Goal: Information Seeking & Learning: Learn about a topic

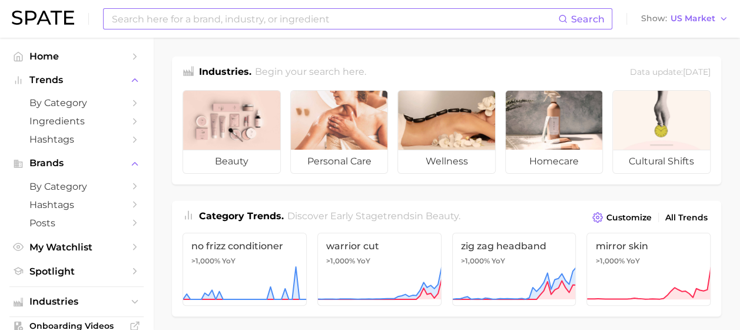
click at [337, 14] on input at bounding box center [335, 19] width 448 height 20
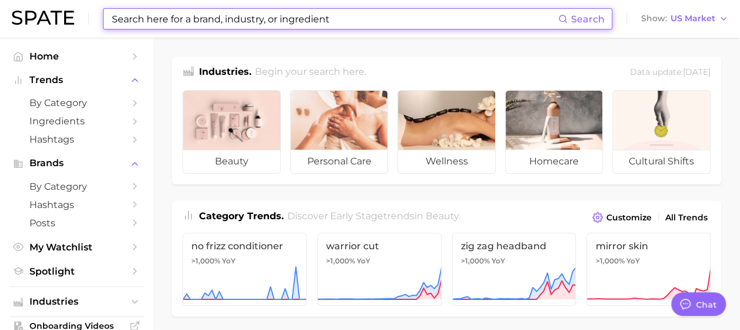
type textarea "x"
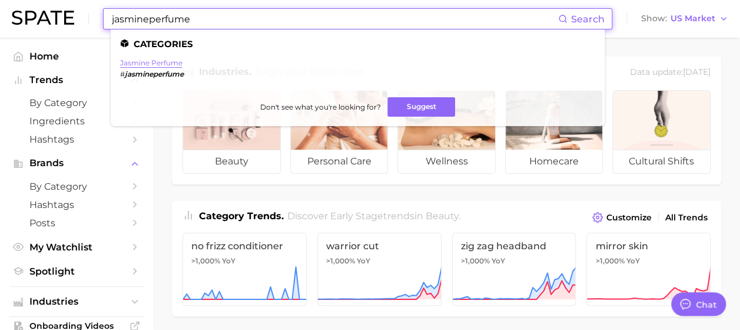
type input "jasmineperfume"
click at [158, 62] on link "jasmine perfume" at bounding box center [151, 62] width 62 height 9
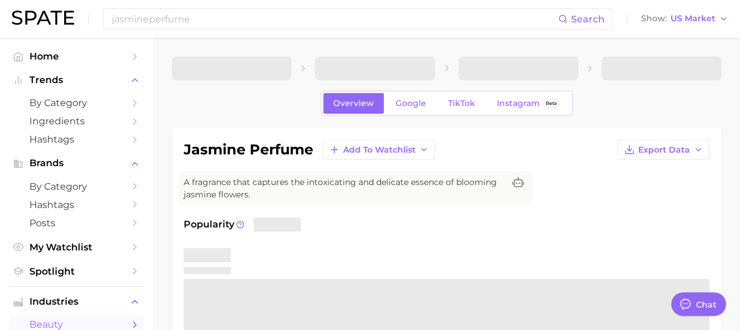
type textarea "x"
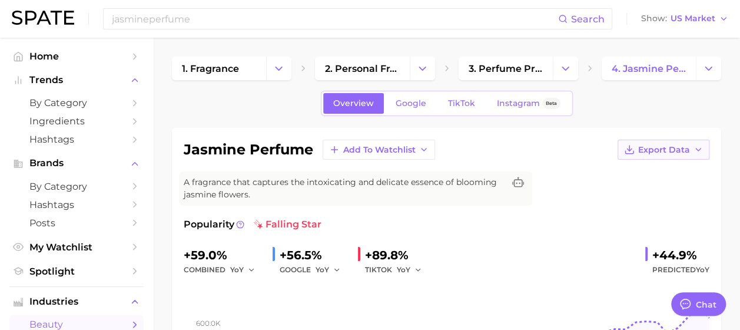
click at [689, 148] on span "Export Data" at bounding box center [665, 150] width 52 height 10
click at [686, 188] on button "Time Series Image" at bounding box center [645, 192] width 130 height 21
